Goal: Task Accomplishment & Management: Manage account settings

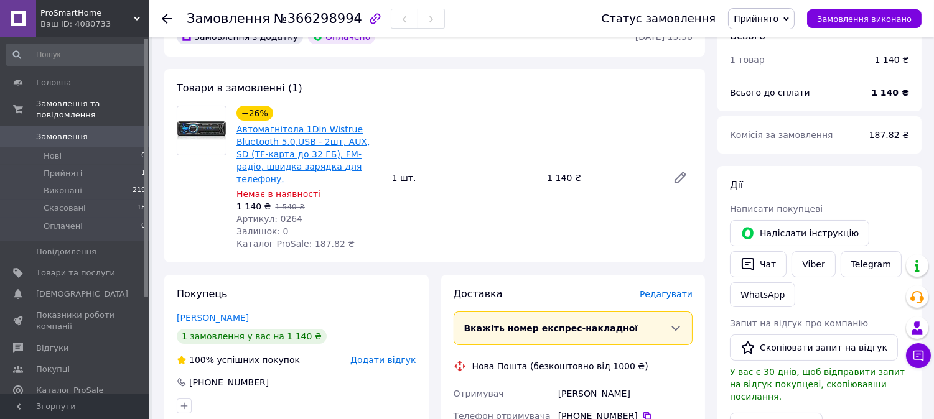
scroll to position [69, 0]
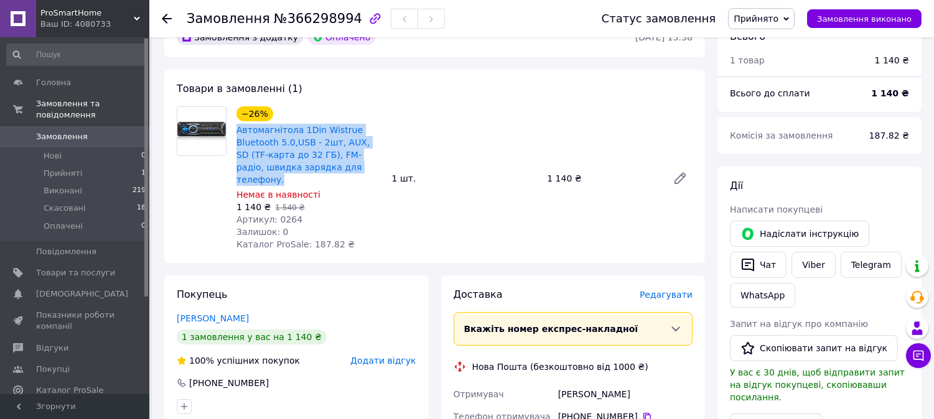
drag, startPoint x: 234, startPoint y: 129, endPoint x: 348, endPoint y: 177, distance: 124.4
click at [348, 177] on div "−26% Автомагнітола 1Din Wistrue Bluetooth 5.0,USB - 2шт, AUX, SD (TF-карта до 3…" at bounding box center [309, 178] width 156 height 149
copy link "Автомагнітола 1Din Wistrue Bluetooth 5.0,USB - 2шт, AUX, SD (TF-карта до 32 ГБ)…"
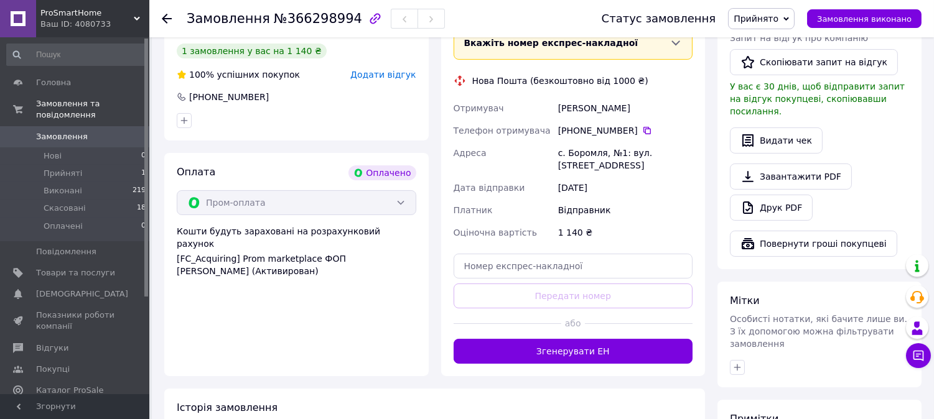
scroll to position [276, 0]
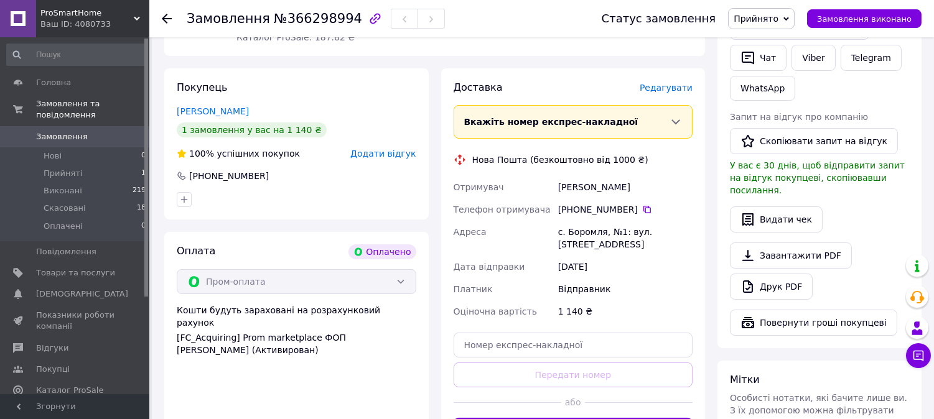
drag, startPoint x: 189, startPoint y: 175, endPoint x: 265, endPoint y: 175, distance: 75.9
click at [265, 175] on div "+380 99 162 86 21" at bounding box center [296, 176] width 242 height 12
copy div "+380 99 162 86 21"
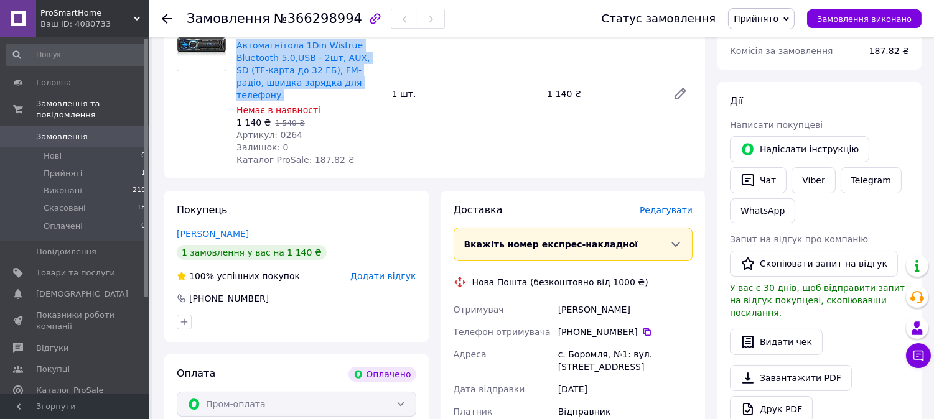
scroll to position [138, 0]
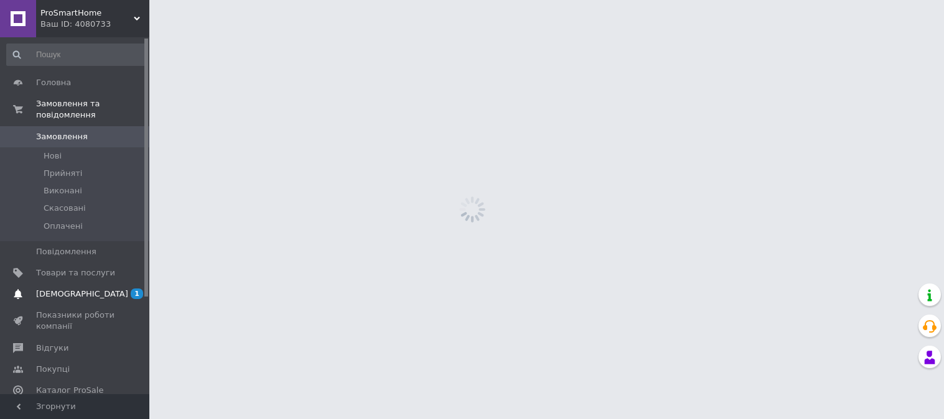
click at [90, 289] on span "[DEMOGRAPHIC_DATA]" at bounding box center [75, 294] width 79 height 11
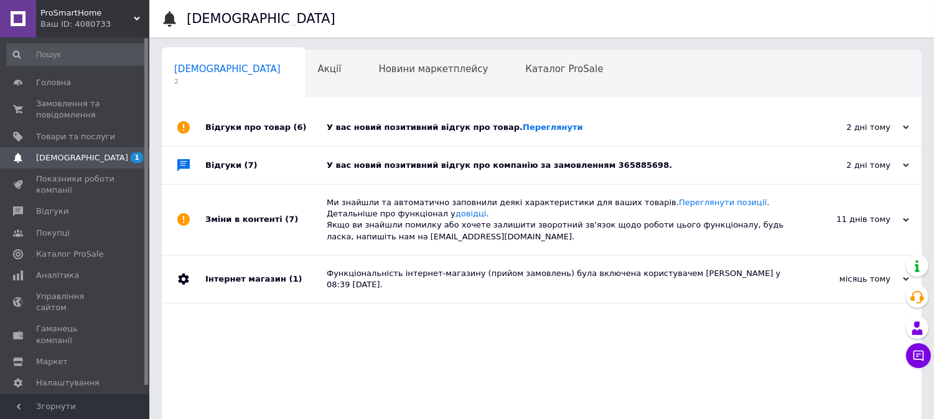
click at [611, 128] on div "У вас новий позитивний відгук про товар. [GEOGRAPHIC_DATA]" at bounding box center [556, 127] width 458 height 11
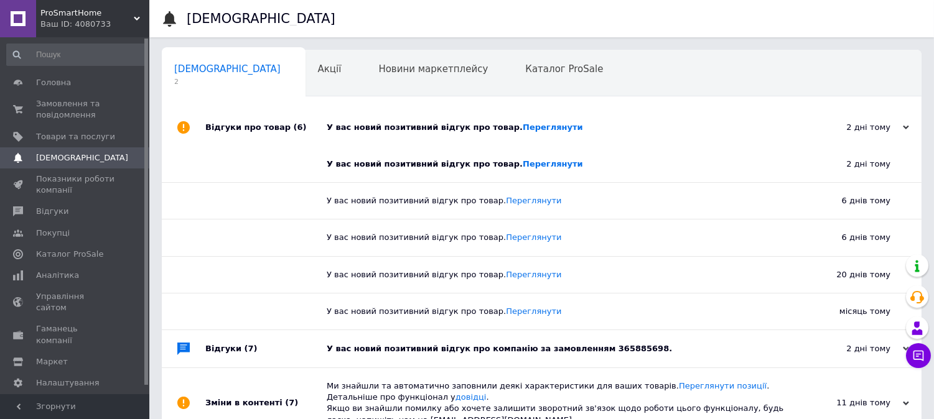
click at [611, 128] on div "У вас новий позитивний відгук про товар. [GEOGRAPHIC_DATA]" at bounding box center [556, 127] width 458 height 11
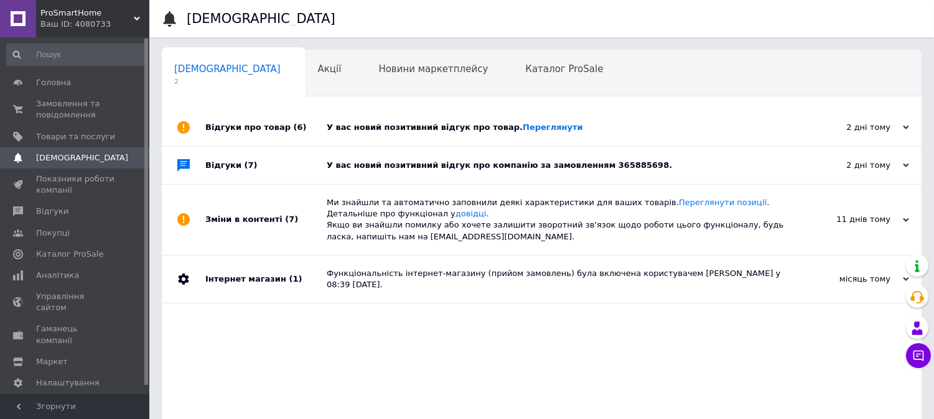
click at [597, 171] on div "У вас новий позитивний відгук про компанію за замовленням 365885698." at bounding box center [556, 165] width 458 height 11
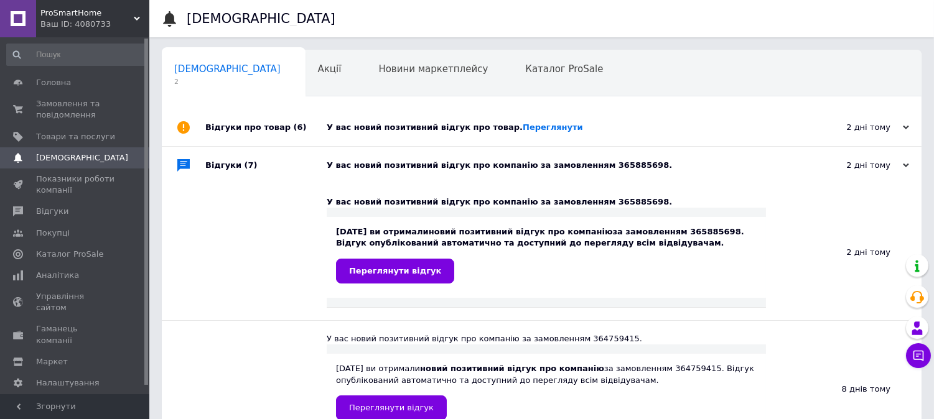
click at [597, 171] on div "У вас новий позитивний відгук про компанію за замовленням 365885698." at bounding box center [556, 165] width 458 height 11
